Goal: Task Accomplishment & Management: Manage account settings

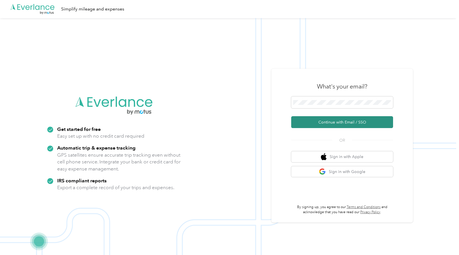
click at [327, 122] on button "Continue with Email / SSO" at bounding box center [342, 122] width 102 height 12
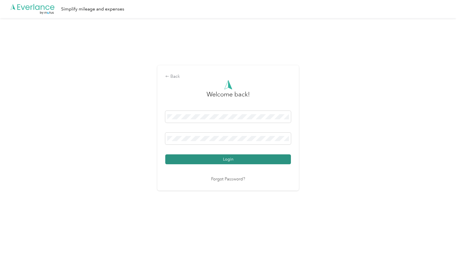
click at [245, 161] on button "Login" at bounding box center [228, 160] width 126 height 10
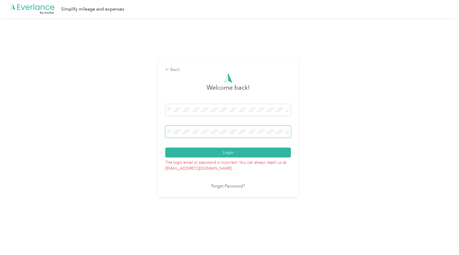
click at [140, 125] on div "Back Welcome back! Login The login email or password is incorrect. You can alwa…" at bounding box center [228, 130] width 456 height 225
click at [165, 148] on button "Login" at bounding box center [228, 153] width 126 height 10
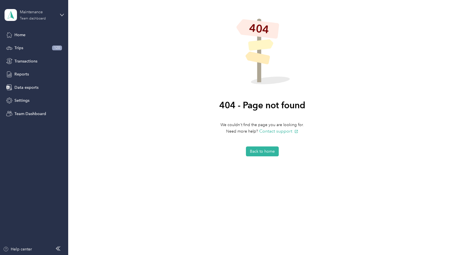
click at [36, 18] on div "Team dashboard" at bounding box center [33, 18] width 26 height 3
click at [32, 46] on div "Team dashboard" at bounding box center [24, 46] width 31 height 6
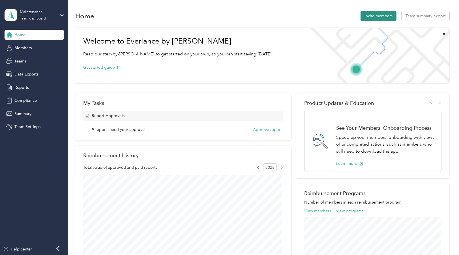
click at [375, 16] on button "Invite members" at bounding box center [379, 16] width 36 height 10
click at [24, 85] on span "Reports" at bounding box center [21, 88] width 14 height 6
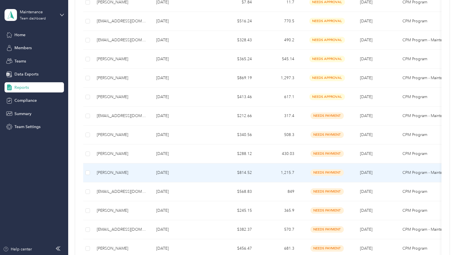
scroll to position [198, 0]
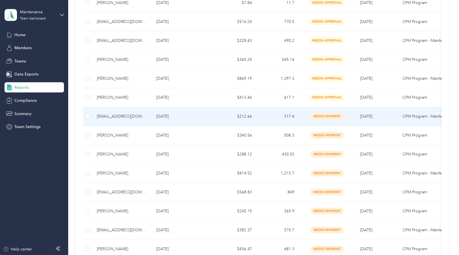
click at [125, 117] on div "[EMAIL_ADDRESS][DOMAIN_NAME]" at bounding box center [122, 116] width 50 height 6
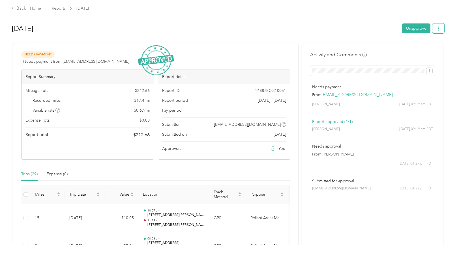
click at [436, 29] on icon "button" at bounding box center [438, 29] width 4 height 4
click at [372, 27] on h1 "[DATE]" at bounding box center [205, 29] width 386 height 14
click at [409, 29] on button "Unapprove" at bounding box center [416, 28] width 28 height 10
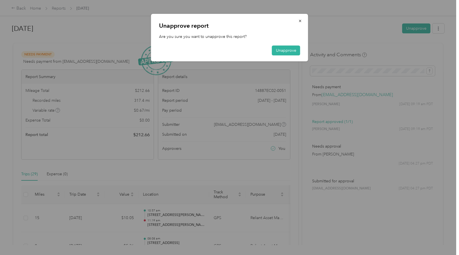
drag, startPoint x: 299, startPoint y: 20, endPoint x: 304, endPoint y: 23, distance: 5.4
click at [299, 20] on icon "button" at bounding box center [300, 21] width 2 height 2
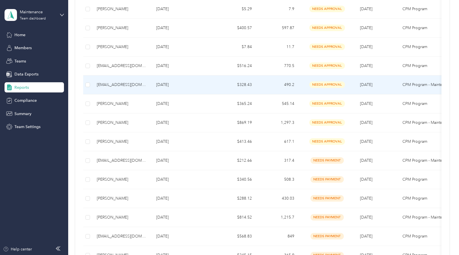
scroll to position [113, 0]
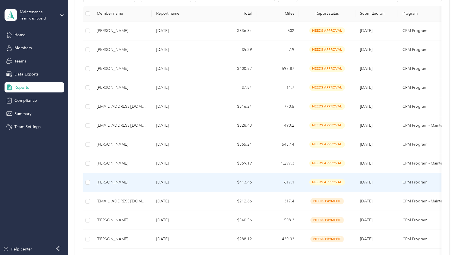
click at [108, 181] on div "[PERSON_NAME]" at bounding box center [122, 182] width 50 height 6
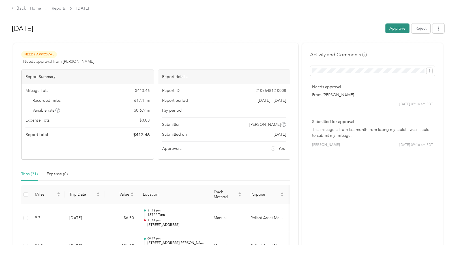
click at [394, 29] on button "Approve" at bounding box center [397, 28] width 24 height 10
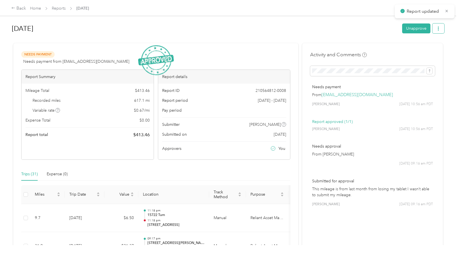
click at [437, 27] on icon "button" at bounding box center [438, 29] width 4 height 4
click at [420, 49] on span "Download" at bounding box center [420, 49] width 19 height 6
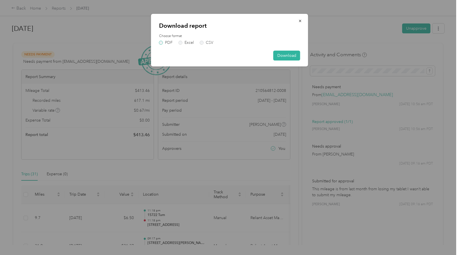
click at [160, 42] on label "PDF" at bounding box center [166, 43] width 14 height 4
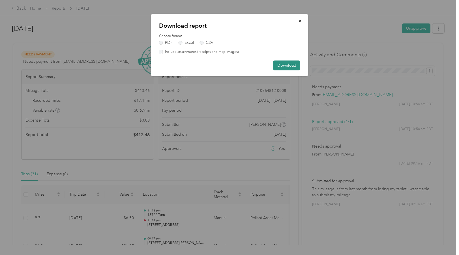
click at [282, 63] on button "Download" at bounding box center [286, 66] width 27 height 10
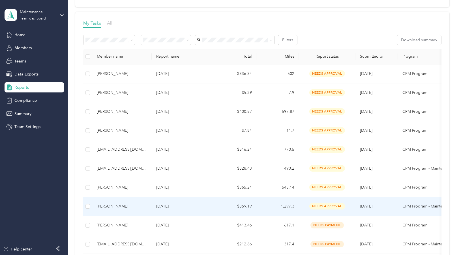
scroll to position [85, 0]
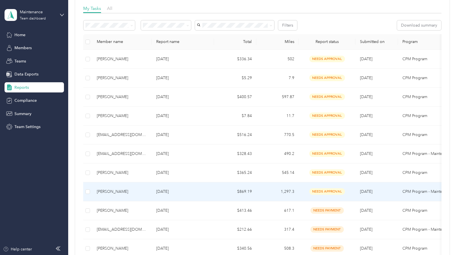
click at [117, 191] on div "[PERSON_NAME]" at bounding box center [122, 192] width 50 height 6
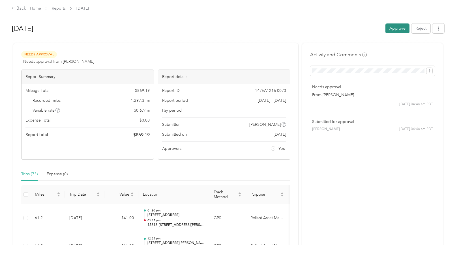
click at [397, 27] on button "Approve" at bounding box center [397, 28] width 24 height 10
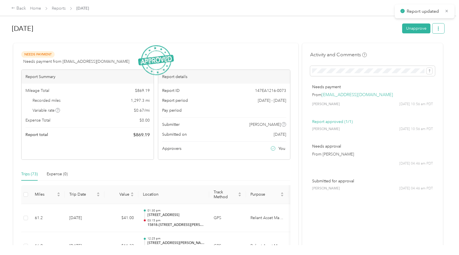
click at [438, 31] on icon "button" at bounding box center [438, 29] width 4 height 4
click at [414, 47] on span "Download" at bounding box center [420, 49] width 19 height 6
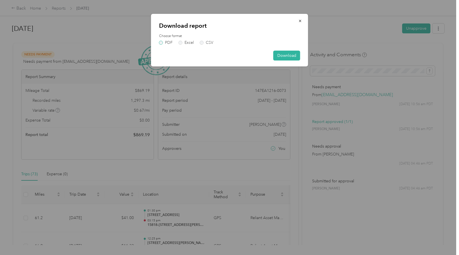
click at [160, 41] on label "PDF" at bounding box center [166, 43] width 14 height 4
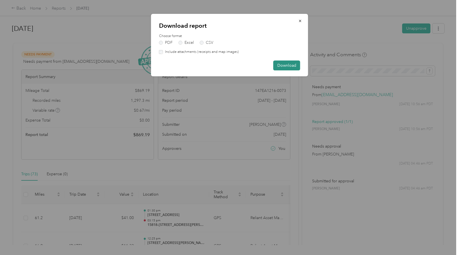
click at [283, 63] on button "Download" at bounding box center [286, 66] width 27 height 10
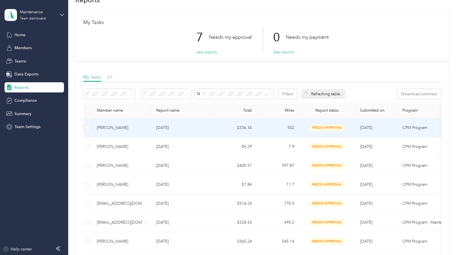
scroll to position [85, 0]
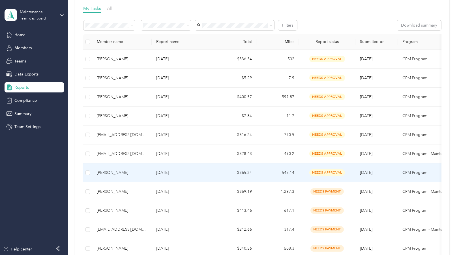
click at [114, 173] on div "[PERSON_NAME]" at bounding box center [122, 173] width 50 height 6
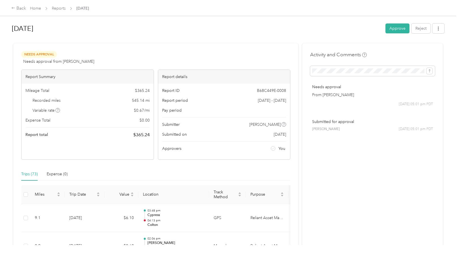
click at [394, 29] on button "Approve" at bounding box center [397, 28] width 24 height 10
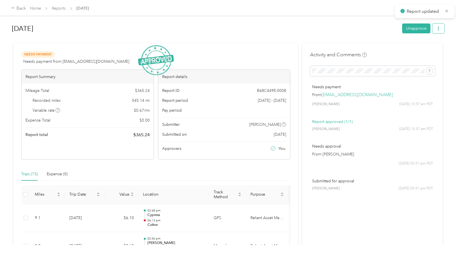
click at [436, 31] on button "button" at bounding box center [438, 28] width 12 height 10
drag, startPoint x: 415, startPoint y: 49, endPoint x: 411, endPoint y: 48, distance: 4.9
click at [415, 48] on span "Download" at bounding box center [420, 49] width 19 height 6
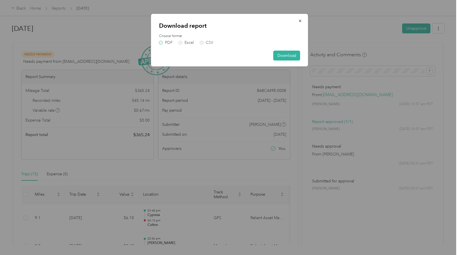
click at [162, 42] on label "PDF" at bounding box center [166, 43] width 14 height 4
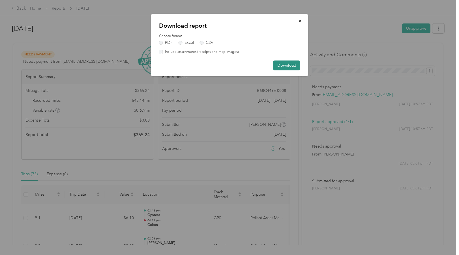
click at [286, 66] on button "Download" at bounding box center [286, 66] width 27 height 10
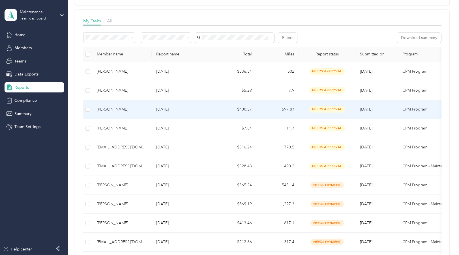
scroll to position [85, 0]
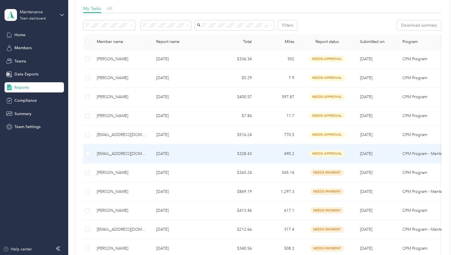
click at [115, 153] on div "[EMAIL_ADDRESS][DOMAIN_NAME]" at bounding box center [122, 154] width 50 height 6
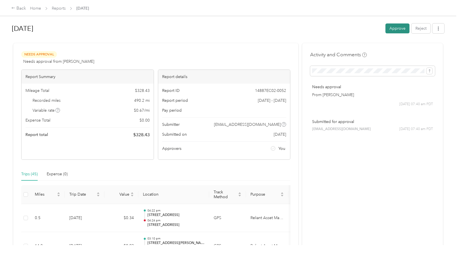
click at [396, 28] on button "Approve" at bounding box center [397, 28] width 24 height 10
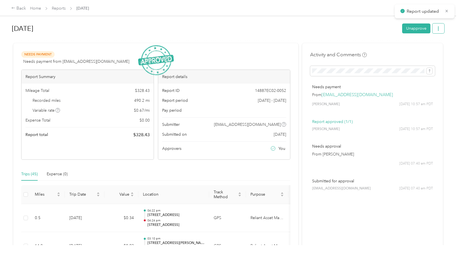
click at [437, 30] on icon "button" at bounding box center [438, 29] width 4 height 4
click at [416, 49] on span "Download" at bounding box center [420, 49] width 19 height 6
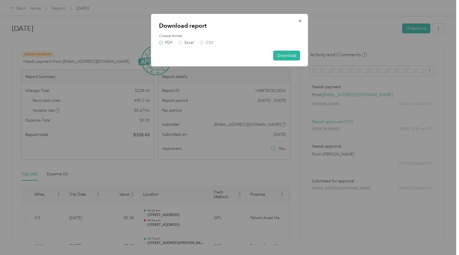
click at [161, 43] on label "PDF" at bounding box center [166, 43] width 14 height 4
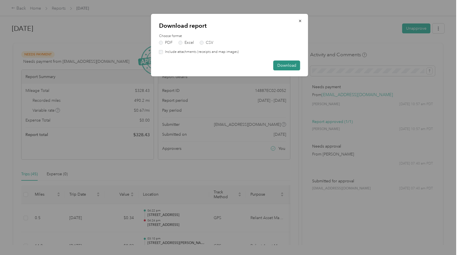
click at [277, 65] on button "Download" at bounding box center [286, 66] width 27 height 10
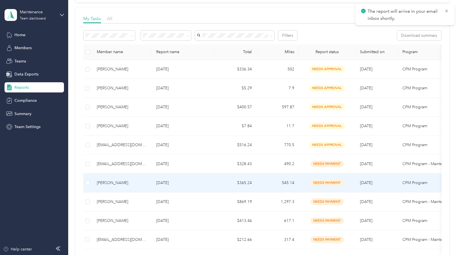
scroll to position [85, 0]
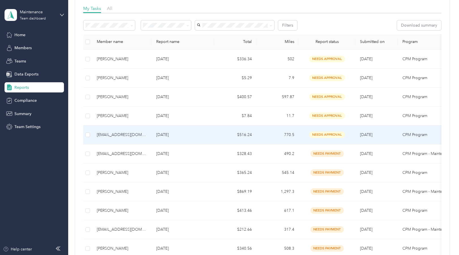
click at [121, 134] on div "[EMAIL_ADDRESS][DOMAIN_NAME]" at bounding box center [122, 135] width 50 height 6
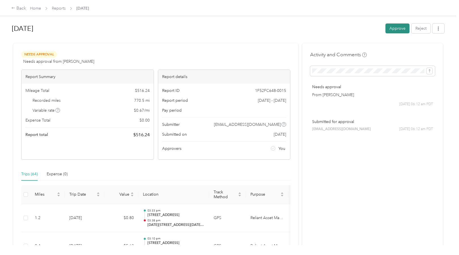
click at [393, 28] on button "Approve" at bounding box center [397, 28] width 24 height 10
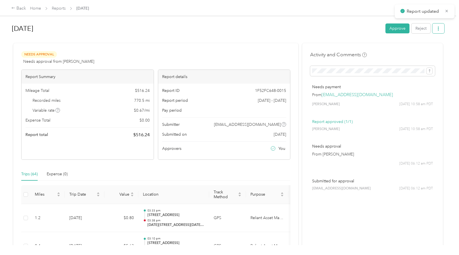
click at [436, 29] on icon "button" at bounding box center [438, 29] width 4 height 4
click at [410, 50] on div "Download" at bounding box center [423, 49] width 34 height 6
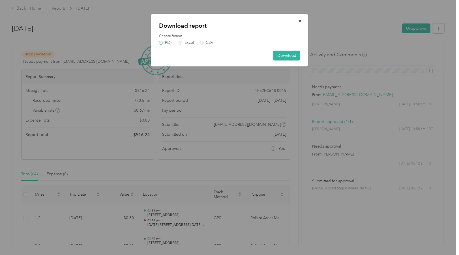
click at [161, 43] on label "PDF" at bounding box center [166, 43] width 14 height 4
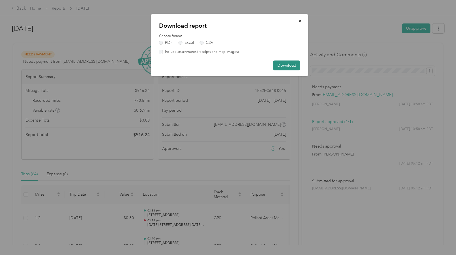
click at [282, 65] on button "Download" at bounding box center [286, 66] width 27 height 10
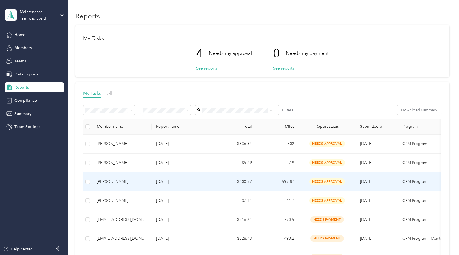
click at [111, 180] on div "[PERSON_NAME]" at bounding box center [122, 182] width 50 height 6
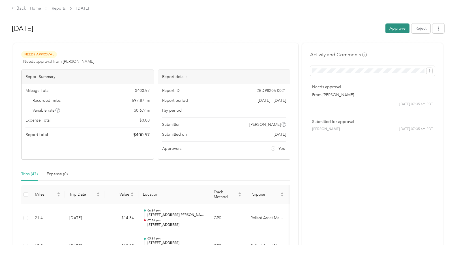
click at [393, 27] on button "Approve" at bounding box center [397, 28] width 24 height 10
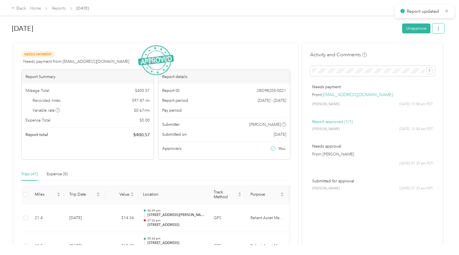
click at [436, 30] on icon "button" at bounding box center [438, 29] width 4 height 4
click at [423, 49] on span "Download" at bounding box center [420, 49] width 19 height 6
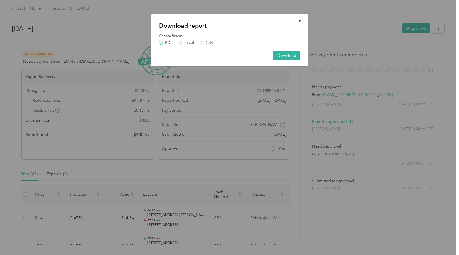
click at [161, 43] on label "PDF" at bounding box center [166, 43] width 14 height 4
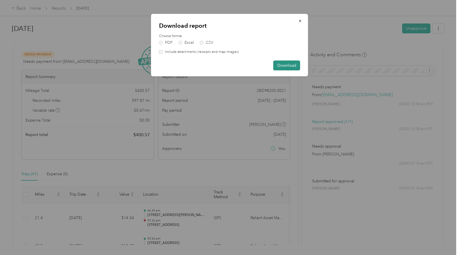
click at [284, 66] on button "Download" at bounding box center [286, 66] width 27 height 10
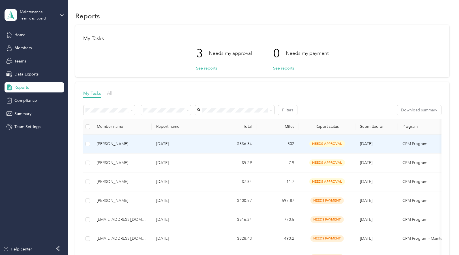
click at [118, 143] on div "[PERSON_NAME]" at bounding box center [122, 144] width 50 height 6
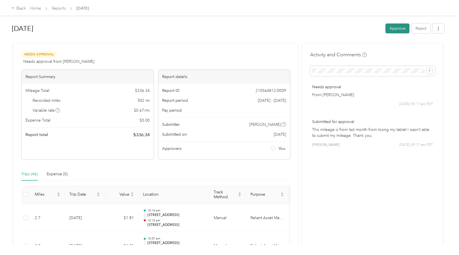
click at [399, 29] on button "Approve" at bounding box center [397, 28] width 24 height 10
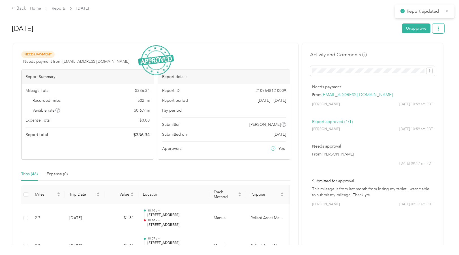
click at [438, 30] on icon "button" at bounding box center [438, 29] width 1 height 4
click at [417, 49] on span "Download" at bounding box center [420, 49] width 19 height 6
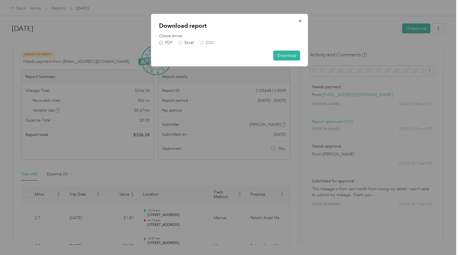
click at [162, 43] on label "PDF" at bounding box center [166, 43] width 14 height 4
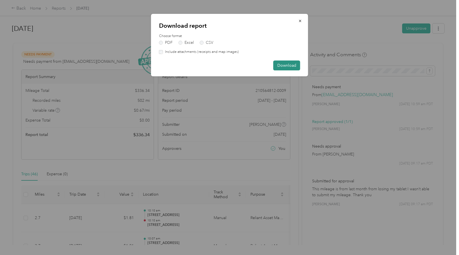
click at [293, 66] on button "Download" at bounding box center [286, 66] width 27 height 10
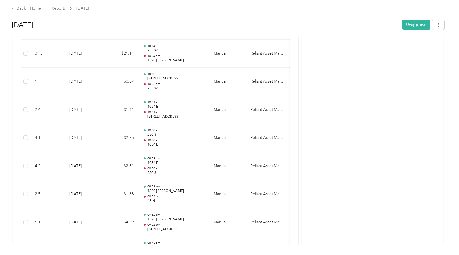
scroll to position [283, 0]
